Goal: Information Seeking & Learning: Learn about a topic

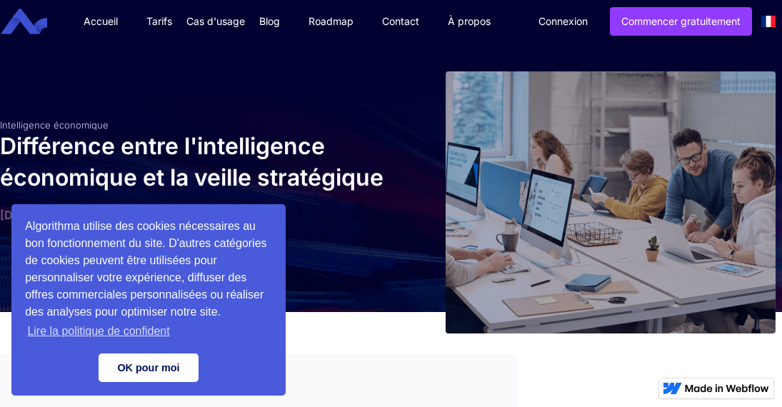
scroll to position [216, 0]
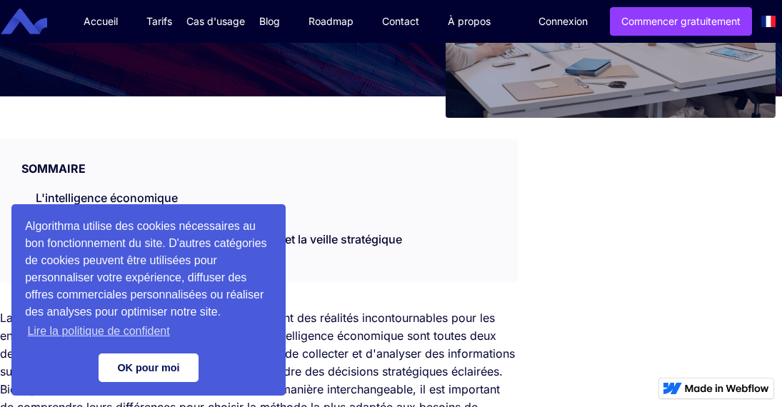
click at [156, 368] on link "OK pour moi" at bounding box center [149, 367] width 100 height 29
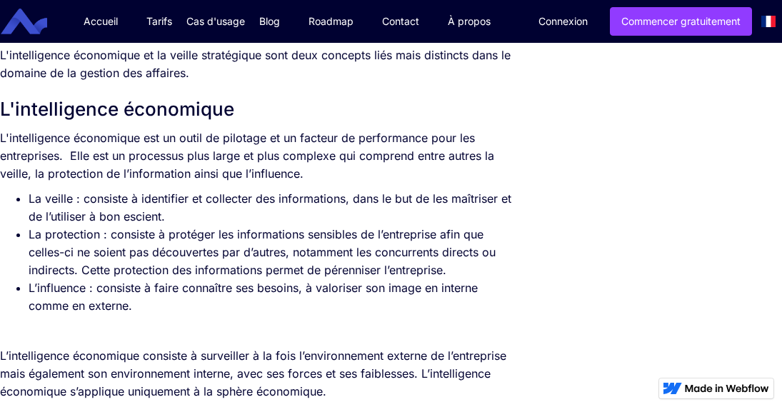
scroll to position [606, 0]
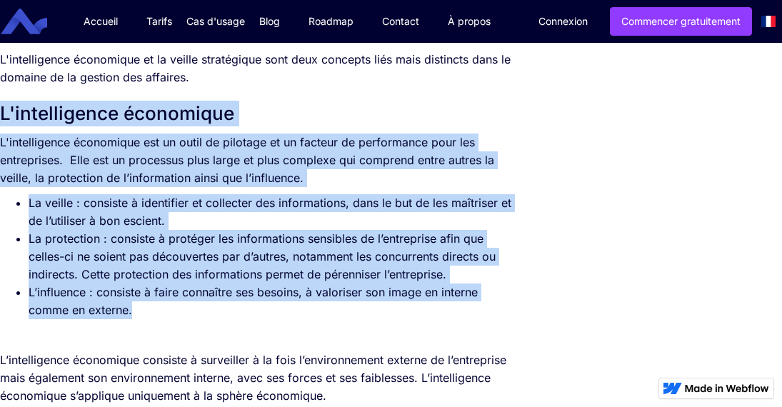
drag, startPoint x: 143, startPoint y: 321, endPoint x: 3, endPoint y: 128, distance: 238.2
copy div "L'intelligence économique L'intelligence économique est un outil de pilotage et…"
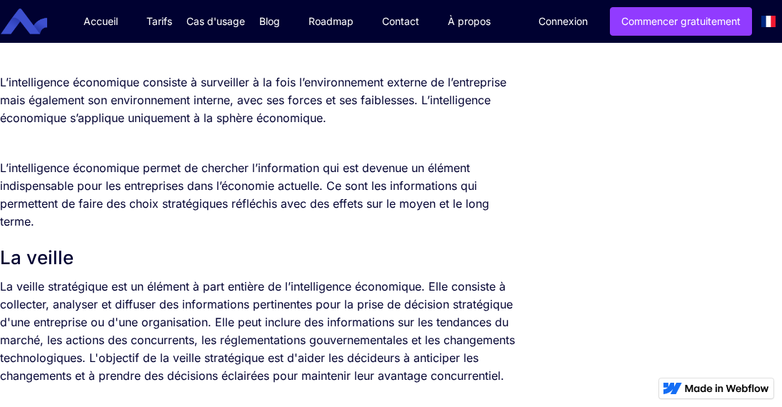
scroll to position [892, 0]
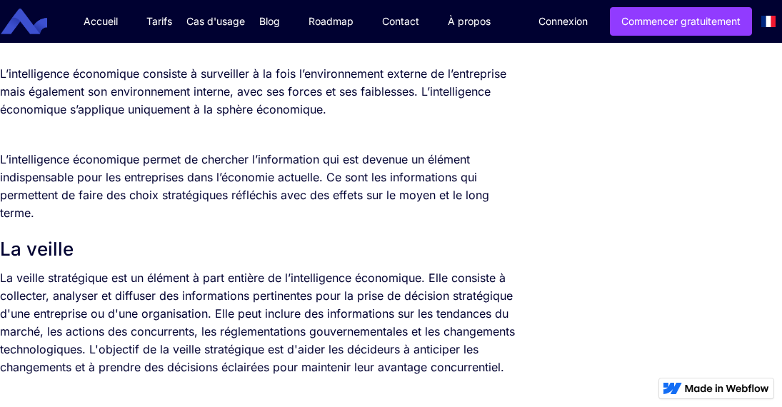
drag, startPoint x: 39, startPoint y: 224, endPoint x: -2, endPoint y: 92, distance: 138.4
copy div "L’intelligence économique consiste à surveiller à la fois l’environnement exter…"
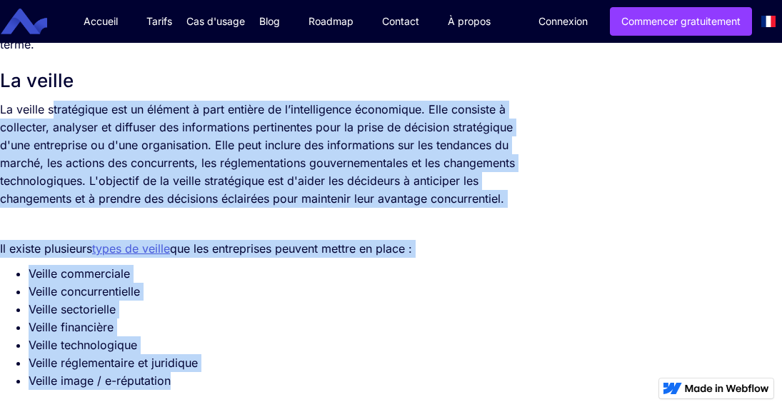
scroll to position [1056, 0]
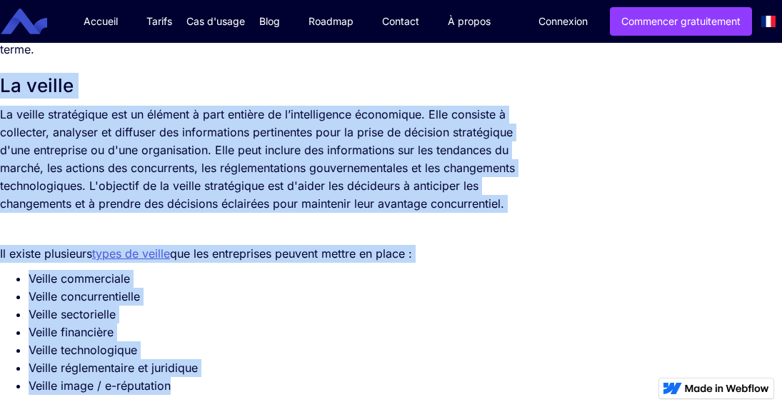
drag, startPoint x: 179, startPoint y: 246, endPoint x: 0, endPoint y: 94, distance: 234.5
click at [0, 94] on div "La concurrence ainsi que la pression économique sont des réalités incontournabl…" at bounding box center [258, 354] width 516 height 1770
copy div "La veille La veille stratégique est un élément à part entière de l’intelligence…"
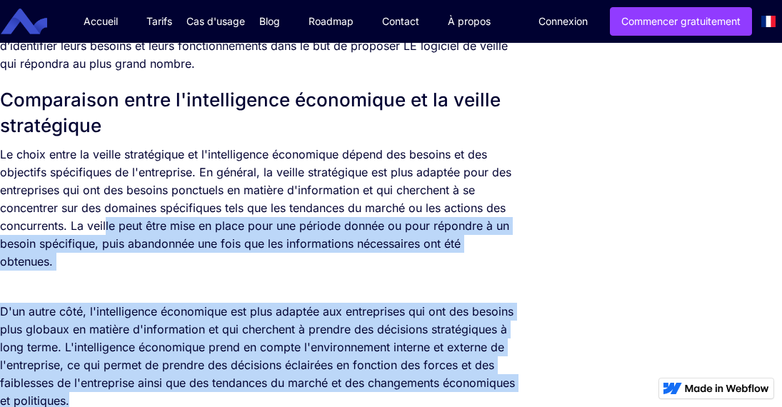
scroll to position [1693, 0]
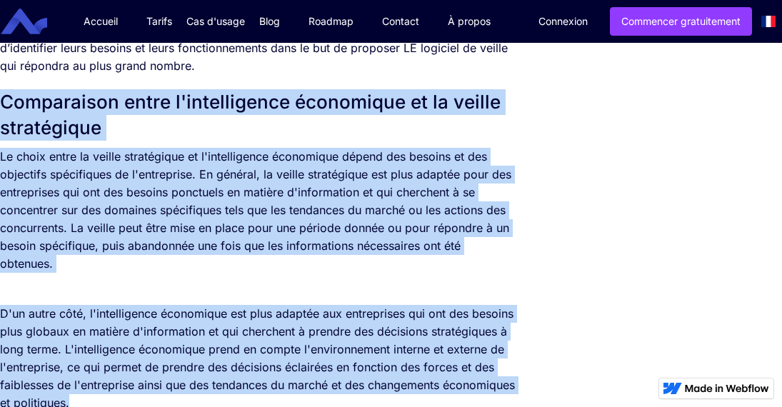
drag, startPoint x: 156, startPoint y: 330, endPoint x: 3, endPoint y: 133, distance: 249.3
copy div "Comparaison entre l'intelligence économique et la veille stratégique Le choix e…"
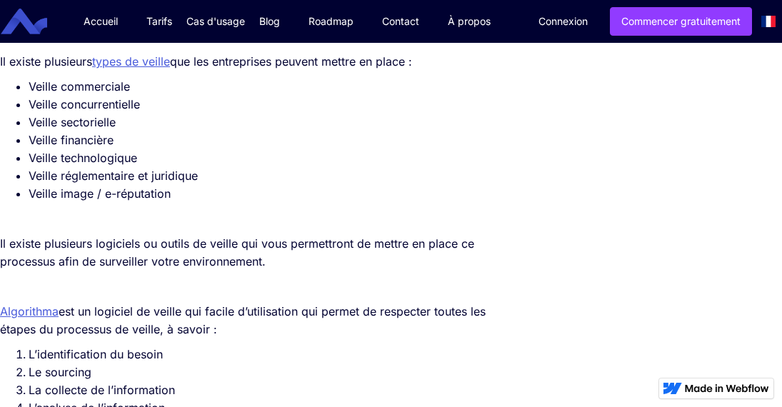
scroll to position [1237, 0]
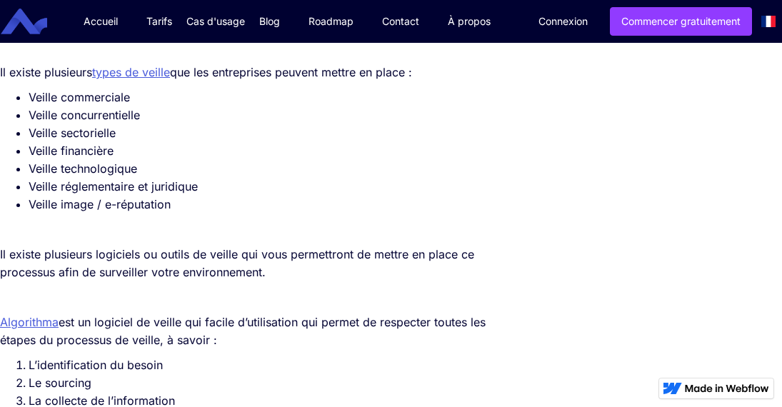
click at [103, 79] on link "types de veille" at bounding box center [131, 72] width 78 height 14
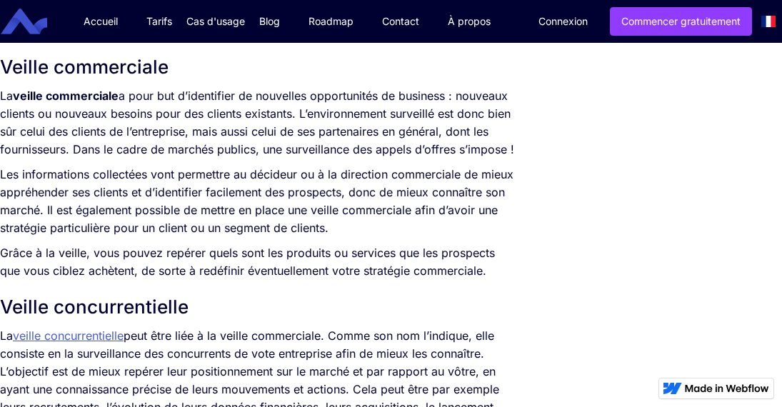
scroll to position [1056, 0]
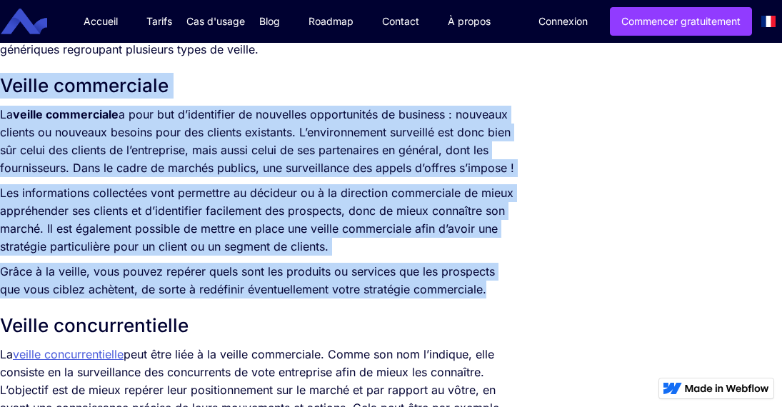
drag, startPoint x: 489, startPoint y: 295, endPoint x: 2, endPoint y: 89, distance: 528.7
click at [2, 89] on div "L’information représente un enjeu crucial pour une entreprise. Qu’elle soit int…" at bounding box center [258, 170] width 516 height 1181
copy div "Veille commerciale La veille commerciale a pour but d’identifier de nouvelles o…"
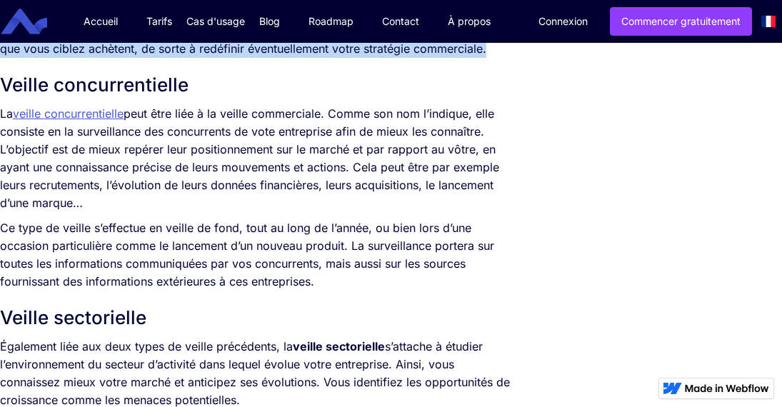
scroll to position [1292, 0]
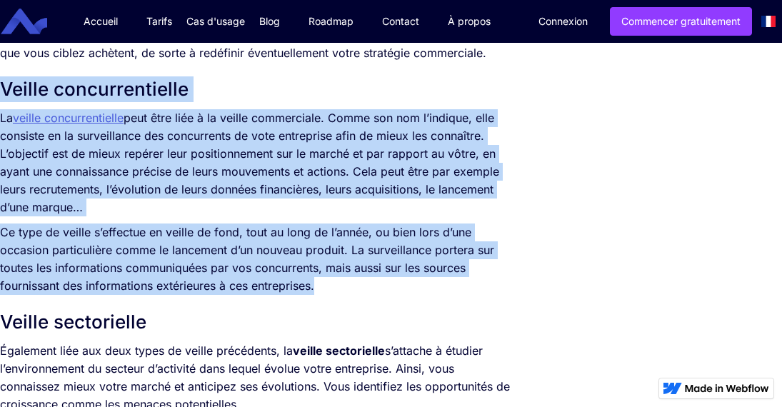
drag, startPoint x: 330, startPoint y: 286, endPoint x: 1, endPoint y: 87, distance: 384.6
copy div "Veille concurrentielle La veille concurrentielle peut être liée à la veille com…"
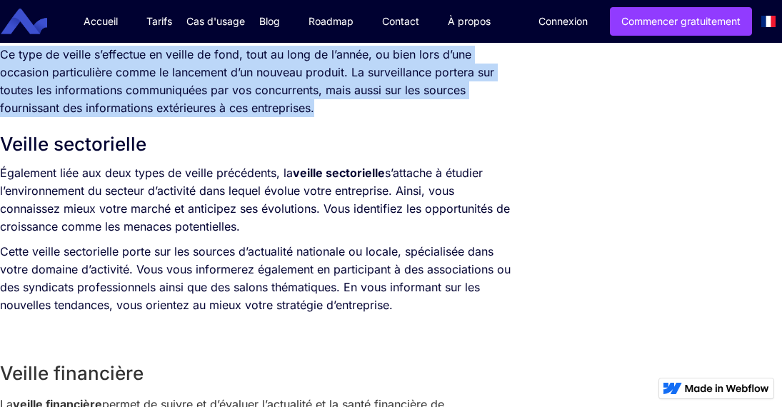
scroll to position [1525, 0]
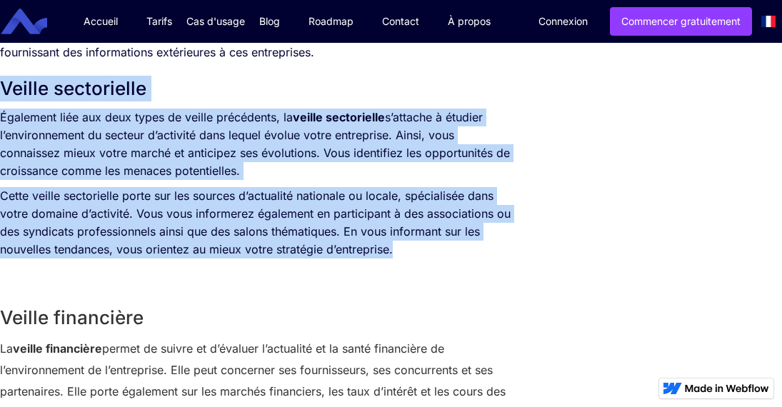
drag, startPoint x: 407, startPoint y: 254, endPoint x: 3, endPoint y: 94, distance: 434.5
copy div "Veille sectorielle Également liée aux deux types de veille précédents, la veill…"
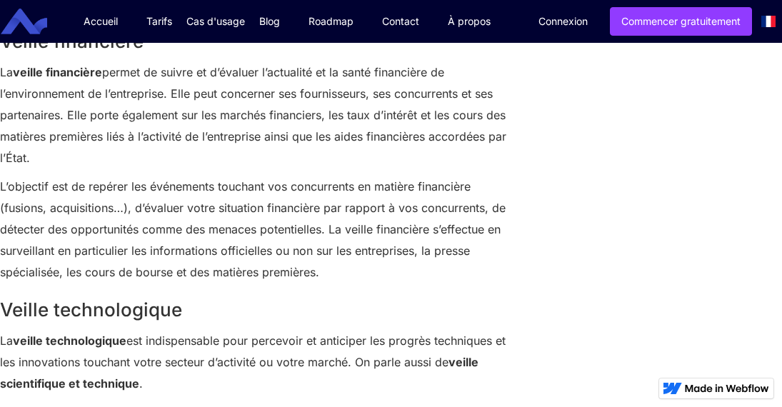
scroll to position [1802, 0]
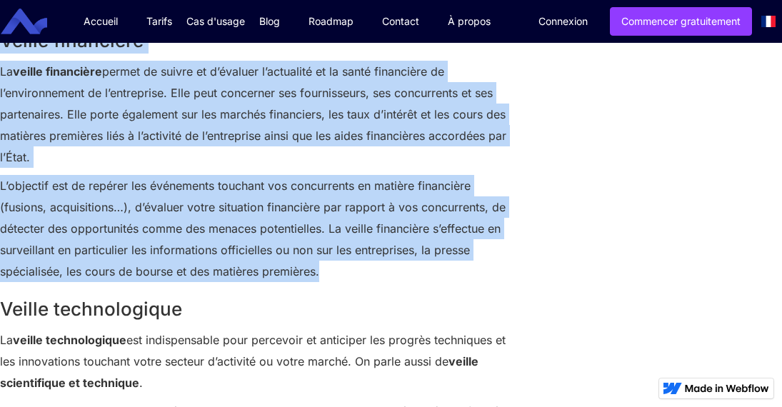
drag, startPoint x: 325, startPoint y: 274, endPoint x: 4, endPoint y: 50, distance: 391.1
copy div "Veille financière La veille financière permet de suivre et d’évaluer l’actualit…"
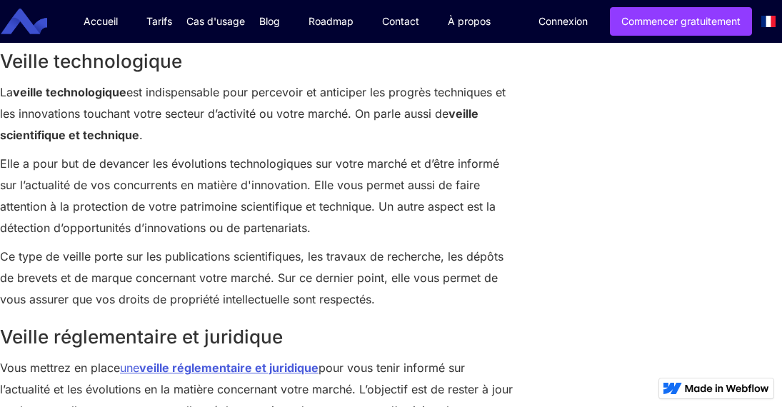
scroll to position [2056, 0]
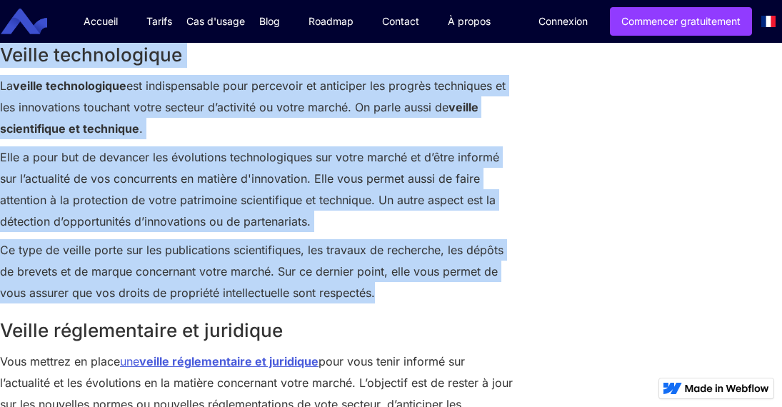
drag, startPoint x: 377, startPoint y: 297, endPoint x: 4, endPoint y: 59, distance: 442.9
click at [4, 59] on div "Veille financière La veille financière permet de suivre et d’évaluer l’actualit…" at bounding box center [258, 360] width 516 height 1202
copy div "Veille technologique La veille technologique est indispensable pour percevoir e…"
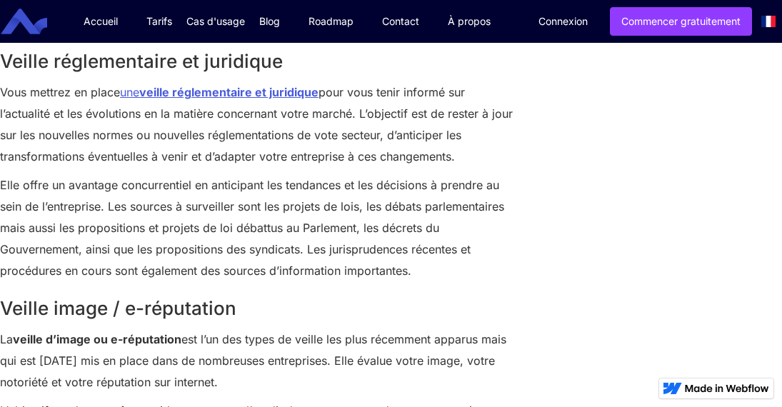
scroll to position [2320, 0]
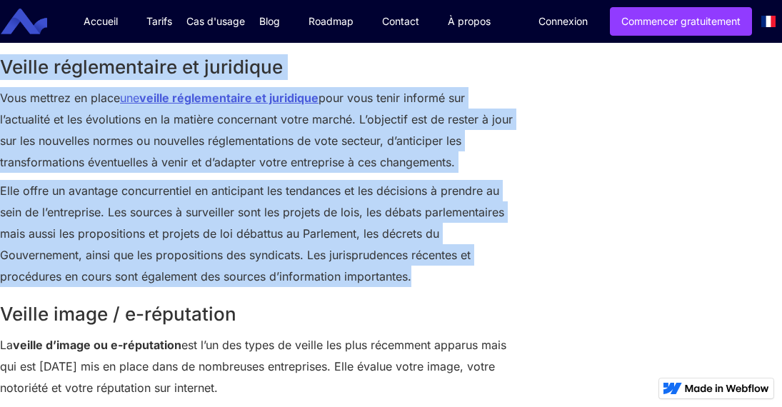
drag, startPoint x: 413, startPoint y: 281, endPoint x: -2, endPoint y: 71, distance: 464.8
copy div "Veille réglementaire et juridique Vous mettrez en place une veille réglementair…"
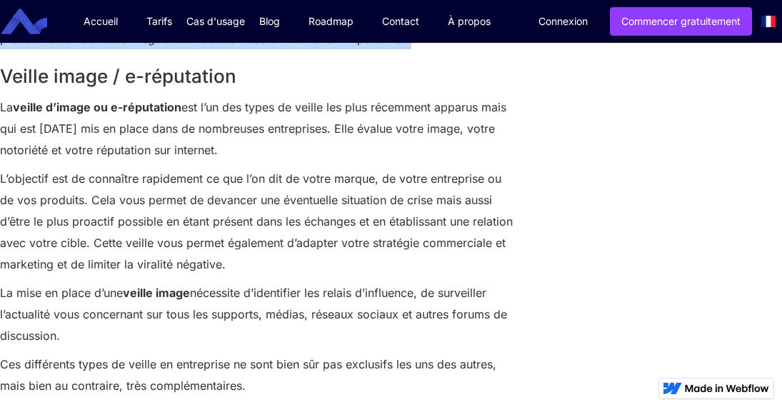
scroll to position [2554, 0]
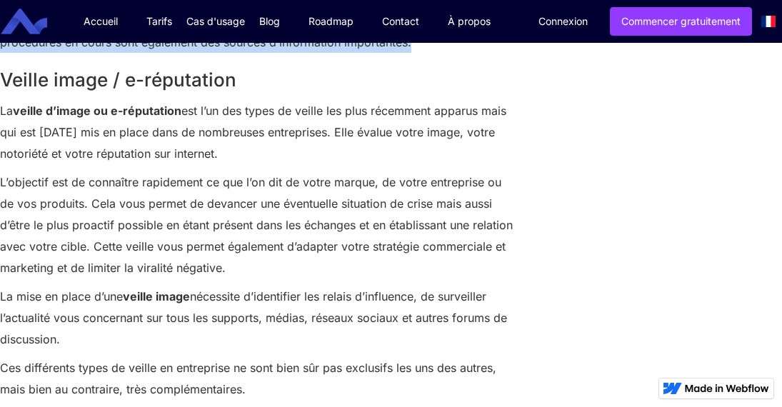
drag, startPoint x: 71, startPoint y: 348, endPoint x: 1, endPoint y: 89, distance: 268.2
copy div "Veille image / e-réputation La veille d’image ou e-réputation est l’un des type…"
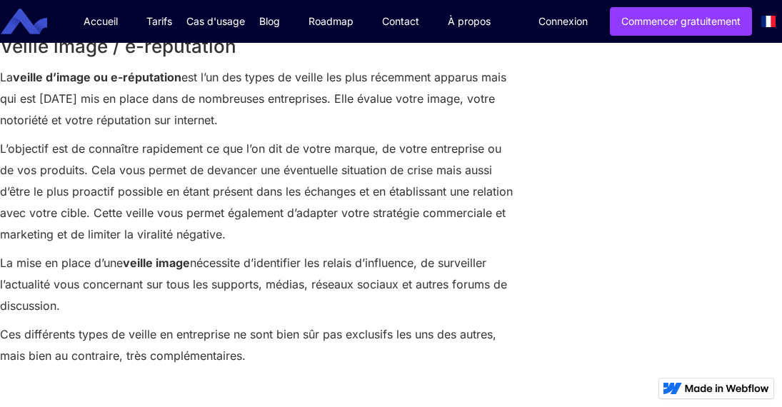
scroll to position [2607, 0]
